Goal: Check status: Check status

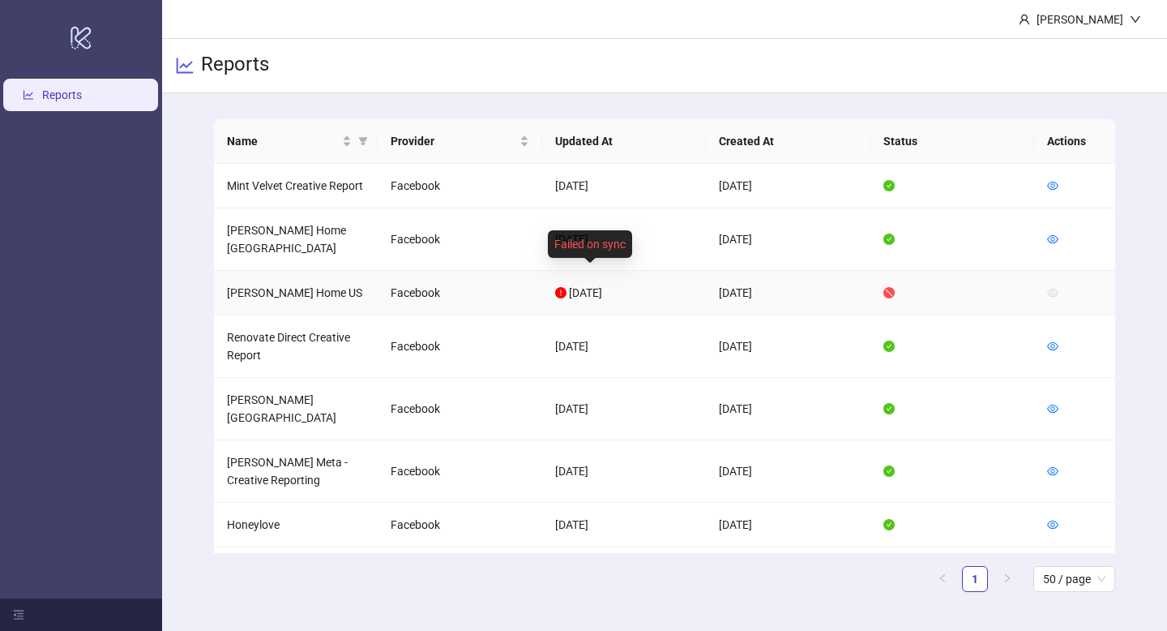
click at [560, 287] on icon "exclamation-circle" at bounding box center [560, 292] width 11 height 11
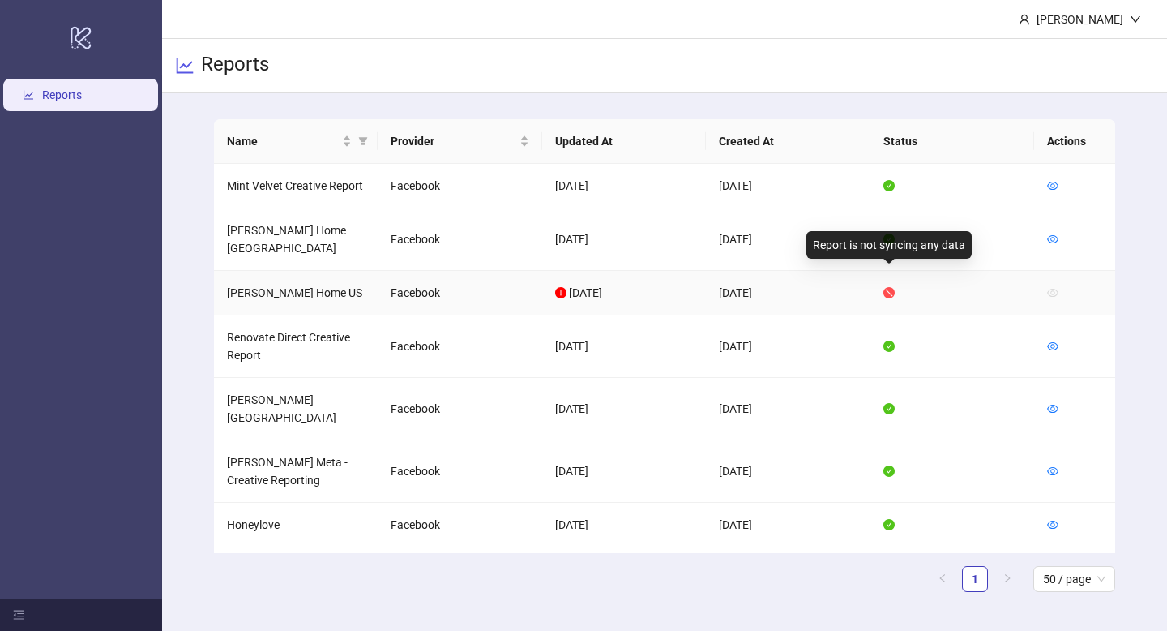
click at [886, 287] on icon "stop" at bounding box center [889, 292] width 11 height 11
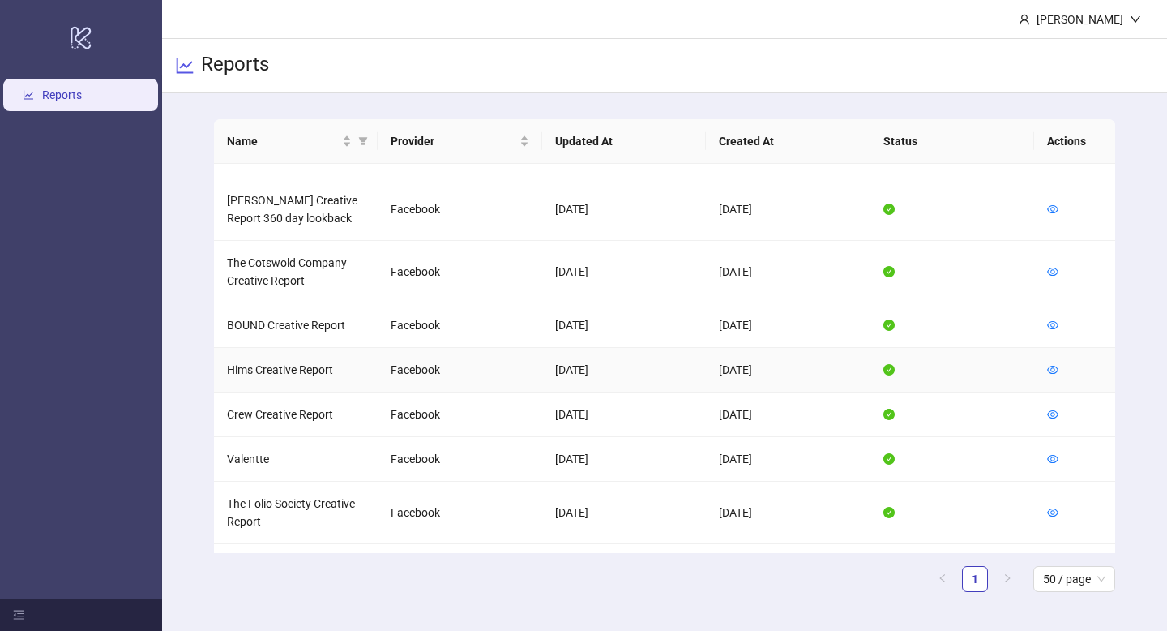
scroll to position [863, 0]
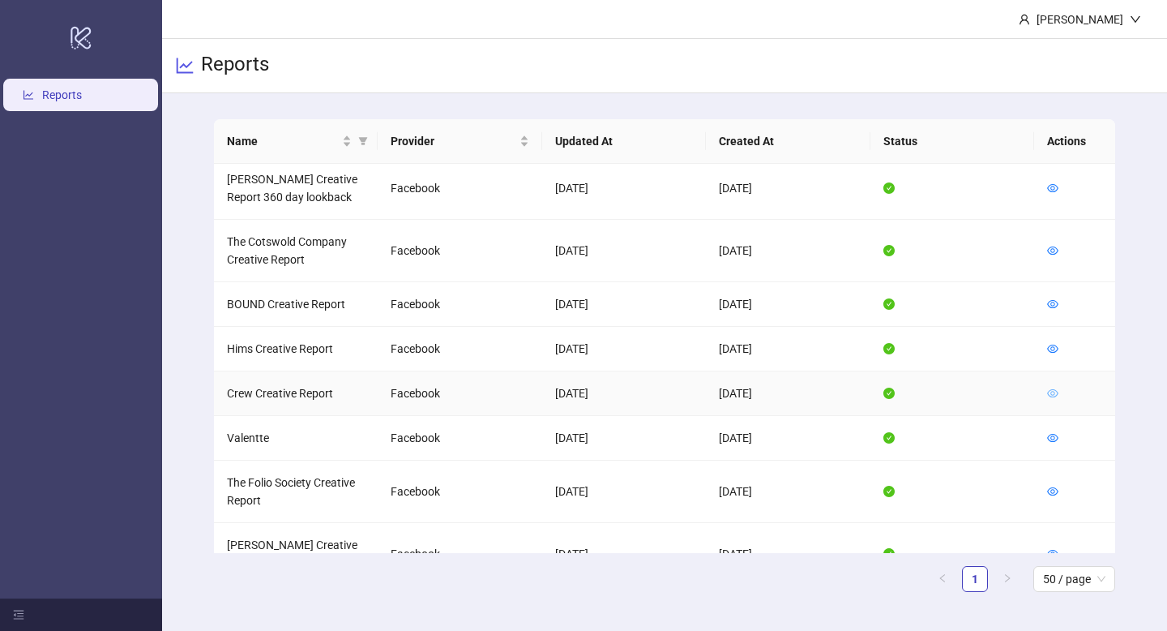
click at [1048, 389] on icon "eye" at bounding box center [1052, 393] width 11 height 8
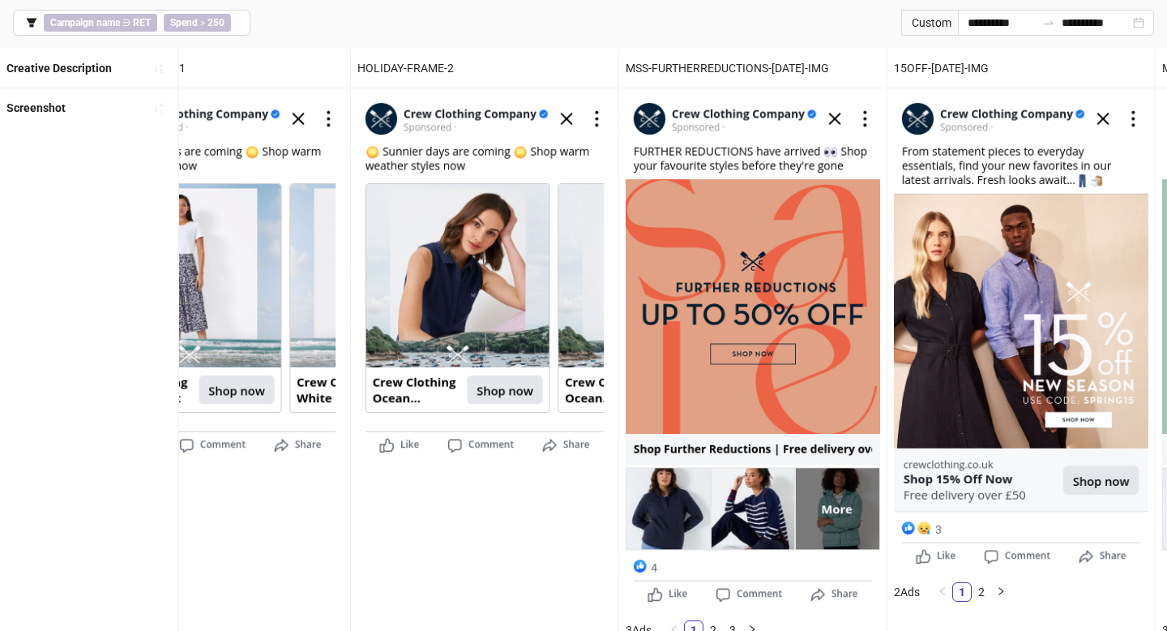
scroll to position [0, 2030]
